Goal: Information Seeking & Learning: Learn about a topic

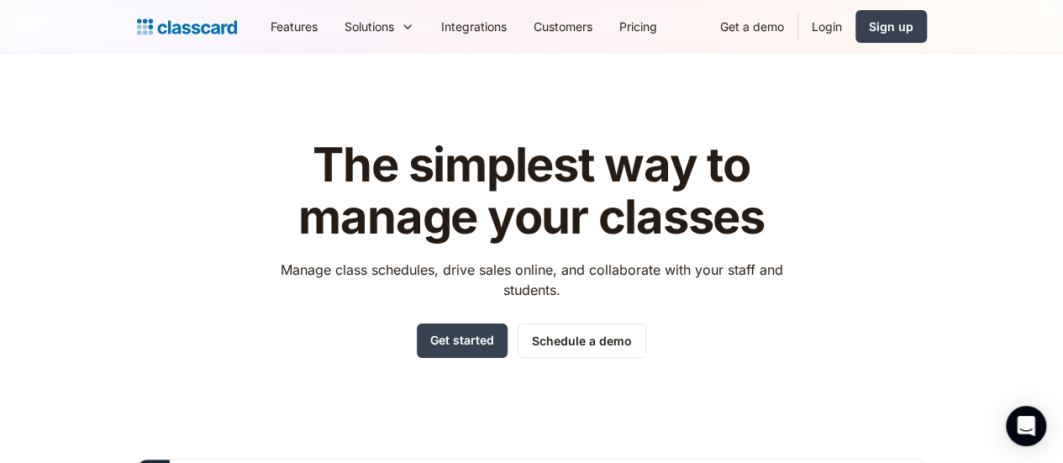
click at [251, 66] on header "The simplest way to manage your classes Manage class schedules, drive sales onl…" at bounding box center [531, 425] width 1063 height 743
drag, startPoint x: 229, startPoint y: 9, endPoint x: 708, endPoint y: 69, distance: 482.7
click at [708, 69] on header "The simplest way to manage your classes Manage class schedules, drive sales onl…" at bounding box center [531, 425] width 1063 height 743
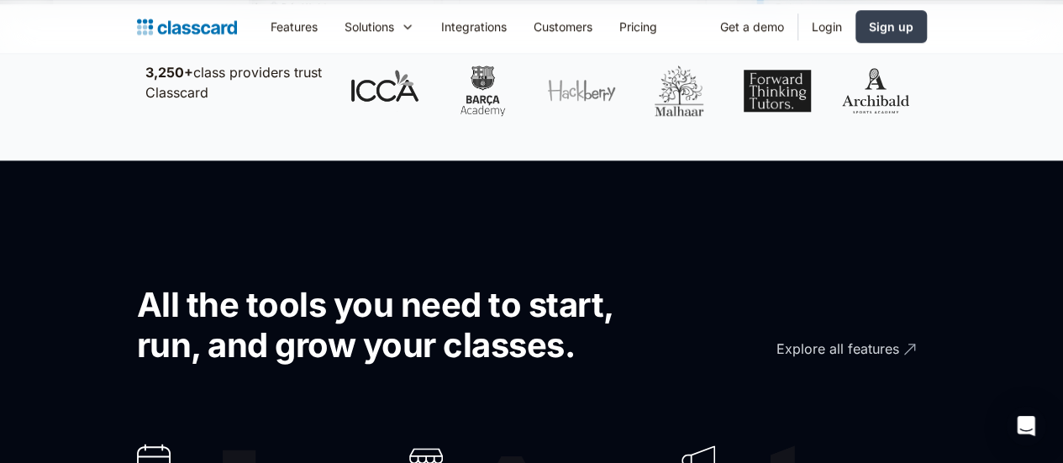
scroll to position [1176, 0]
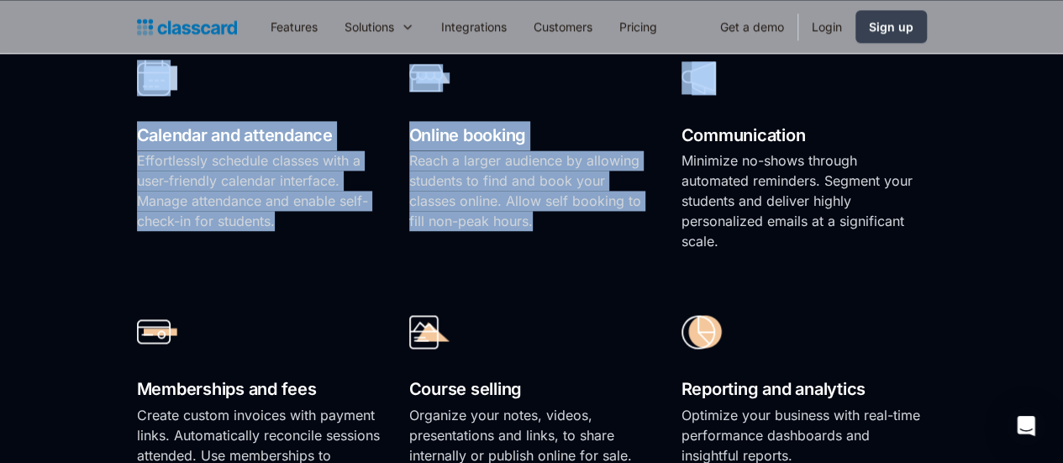
drag, startPoint x: 1062, startPoint y: 107, endPoint x: 1075, endPoint y: 191, distance: 85.0
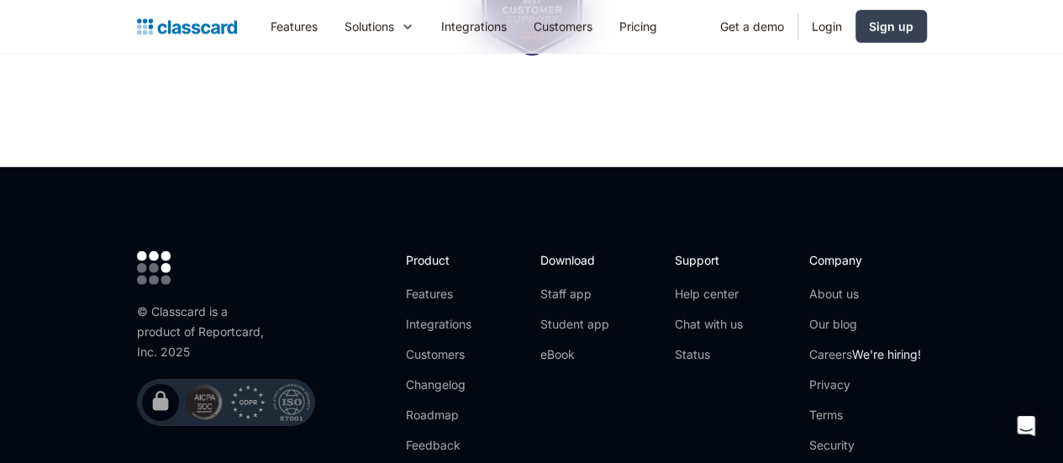
scroll to position [5601, 0]
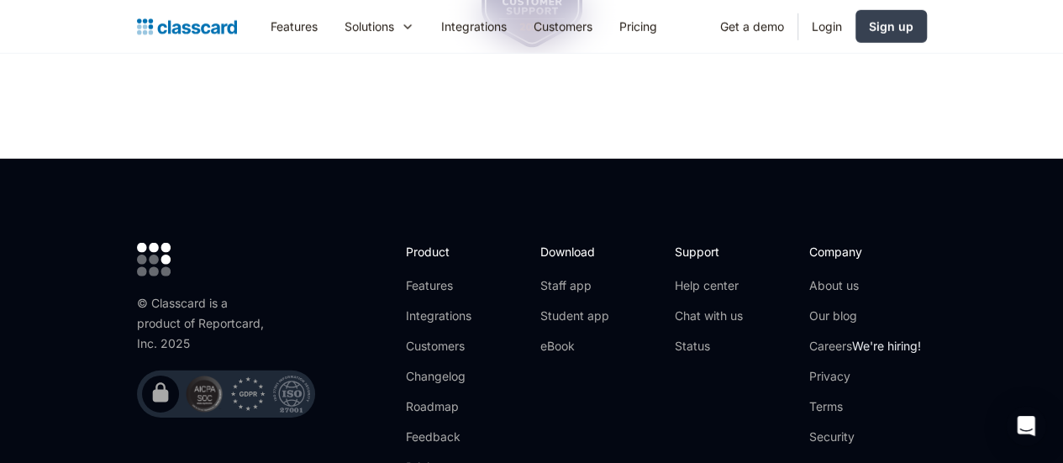
click at [149, 381] on img at bounding box center [161, 393] width 24 height 24
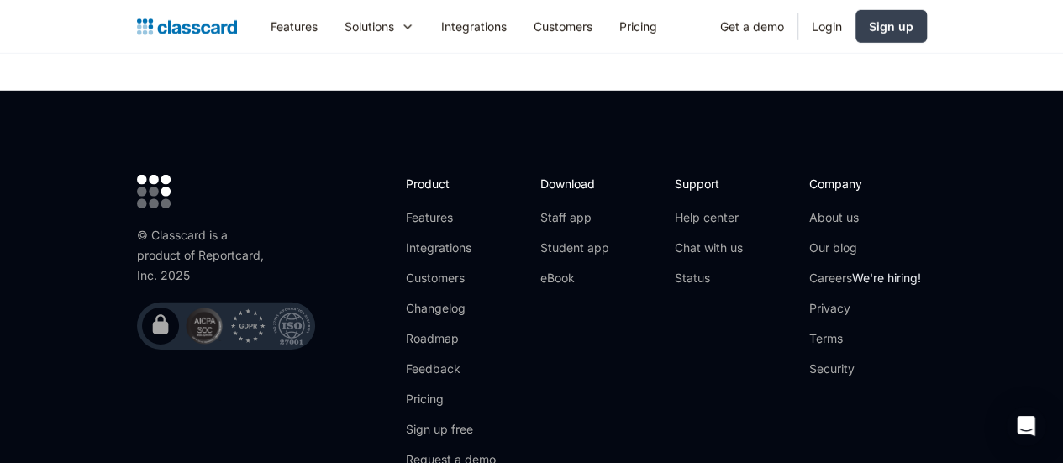
scroll to position [5685, 0]
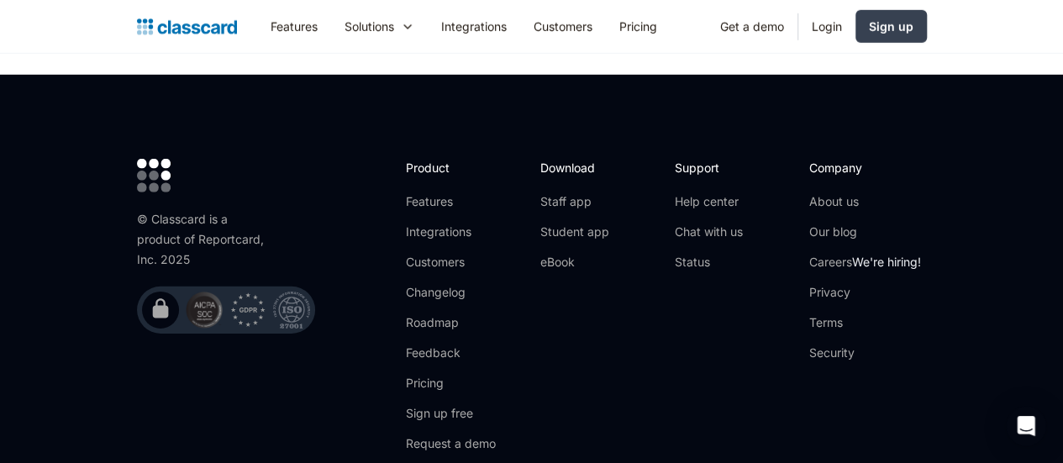
drag, startPoint x: 1060, startPoint y: 415, endPoint x: 1057, endPoint y: 387, distance: 27.9
click at [1057, 387] on footer "© Classcard is a product of Reportcard, Inc. 2025         Product Featu…" at bounding box center [531, 383] width 1063 height 617
click at [921, 254] on link "Careers We're hiring!" at bounding box center [865, 262] width 112 height 17
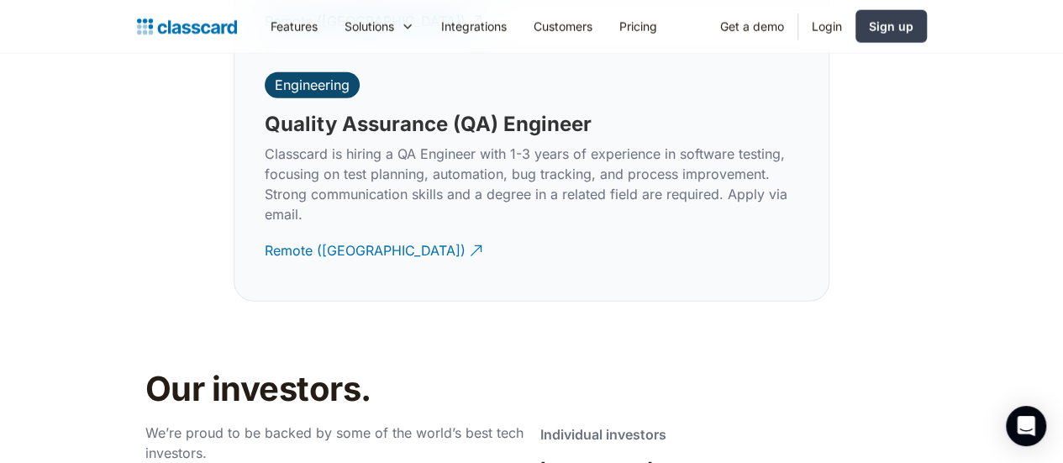
scroll to position [5282, 0]
